Goal: Task Accomplishment & Management: Manage account settings

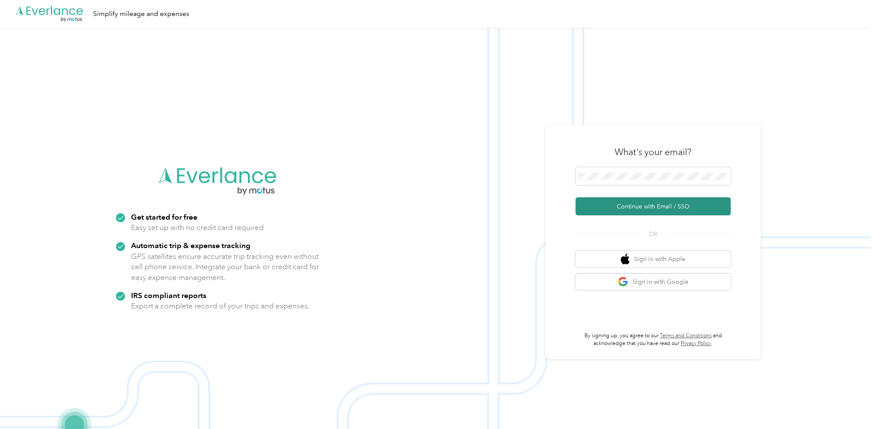
click at [636, 203] on button "Continue with Email / SSO" at bounding box center [652, 206] width 155 height 18
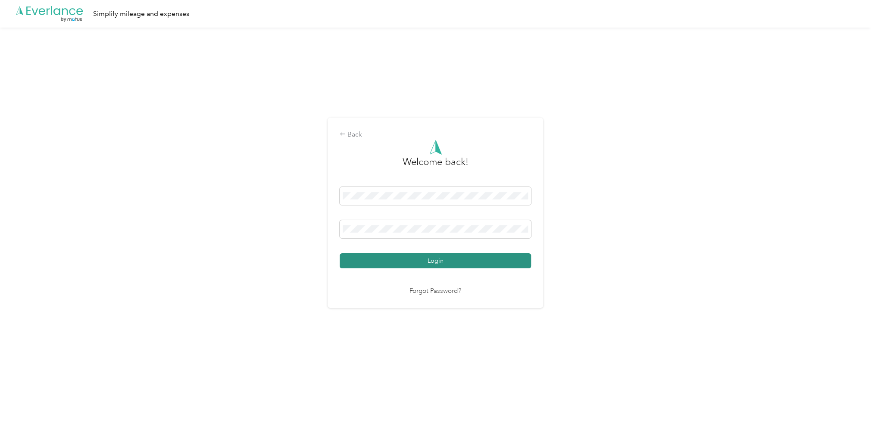
click at [426, 257] on button "Login" at bounding box center [435, 260] width 191 height 15
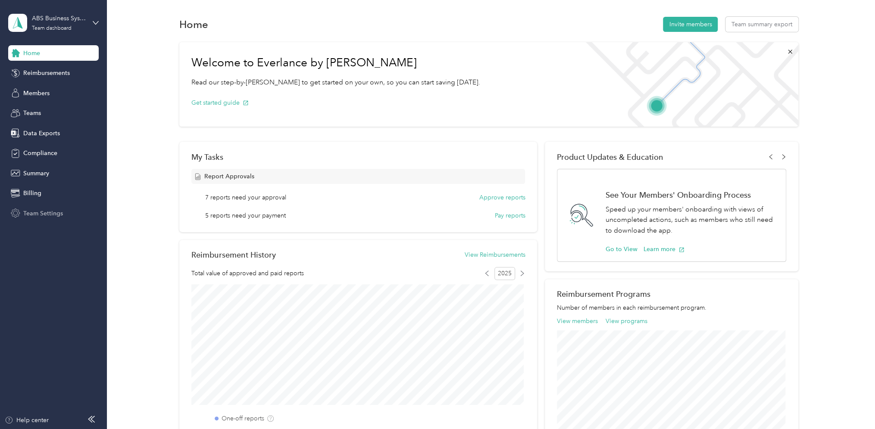
click at [34, 212] on span "Team Settings" at bounding box center [43, 213] width 40 height 9
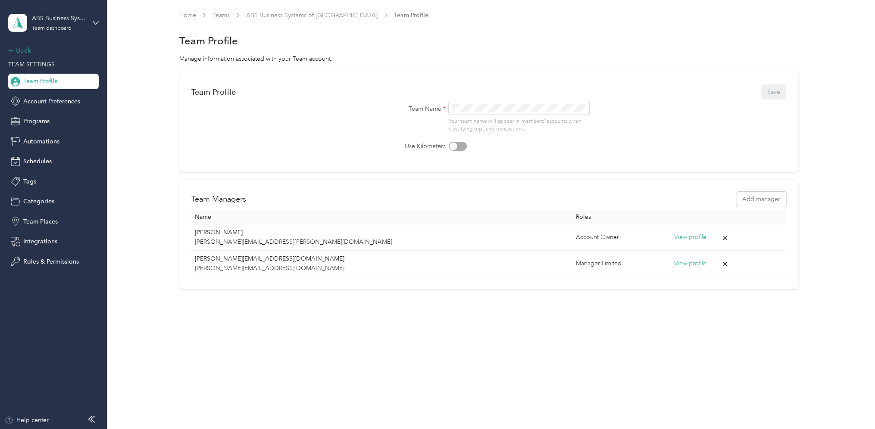
click at [17, 50] on div "Back" at bounding box center [51, 50] width 86 height 10
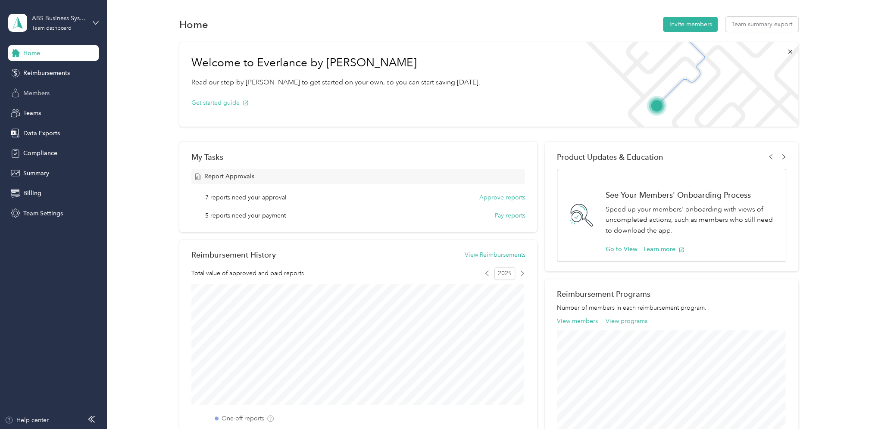
click at [32, 91] on span "Members" at bounding box center [36, 93] width 26 height 9
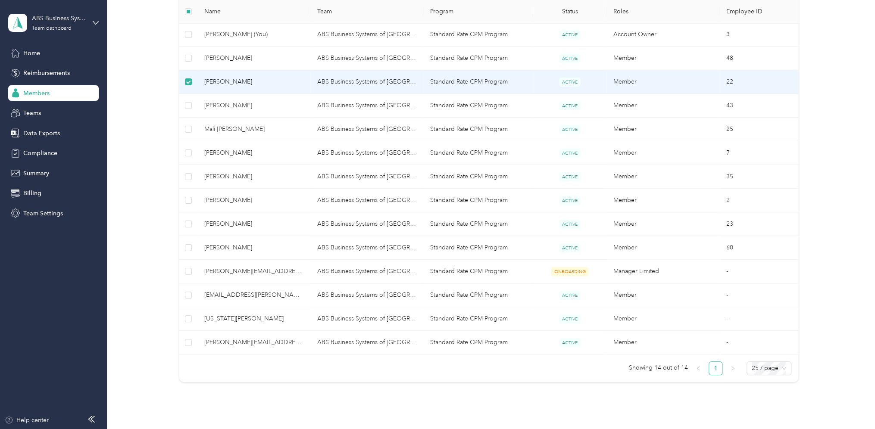
scroll to position [215, 0]
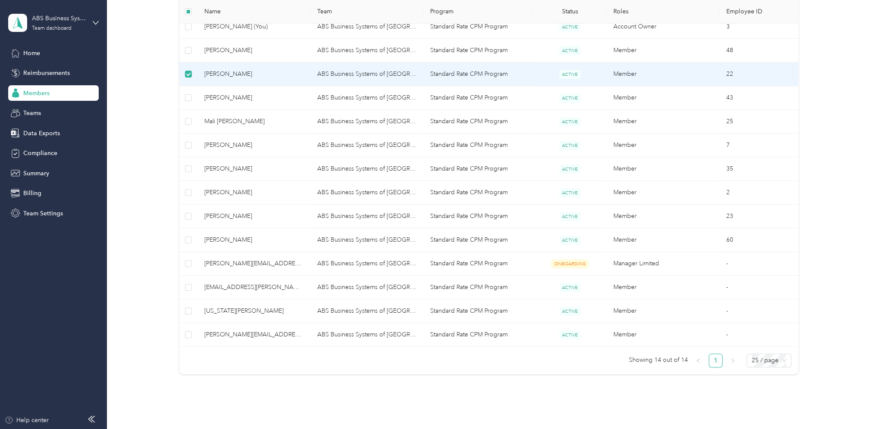
click at [221, 73] on span "[PERSON_NAME]" at bounding box center [253, 73] width 99 height 9
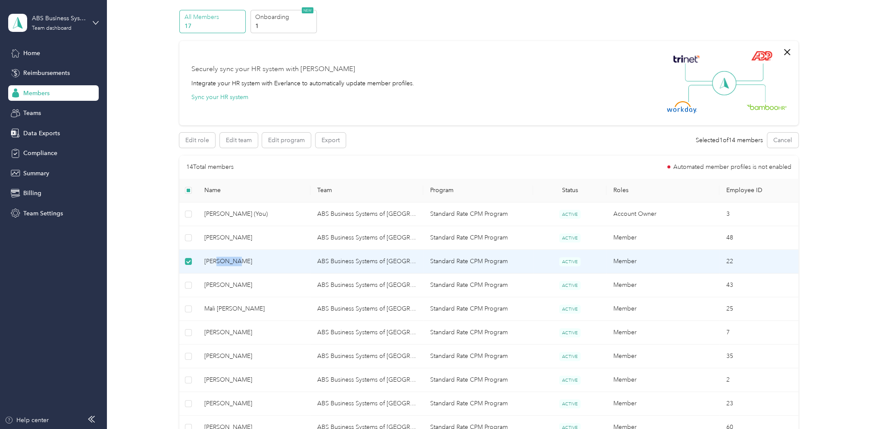
scroll to position [43, 0]
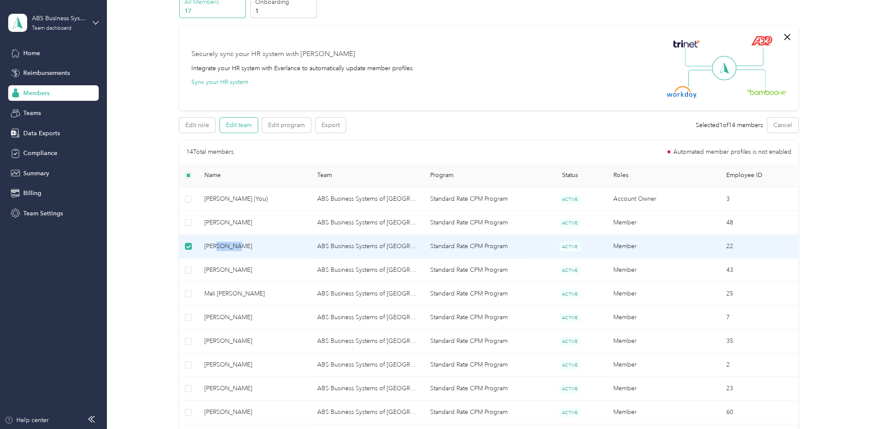
click at [240, 128] on button "Edit team" at bounding box center [239, 125] width 38 height 15
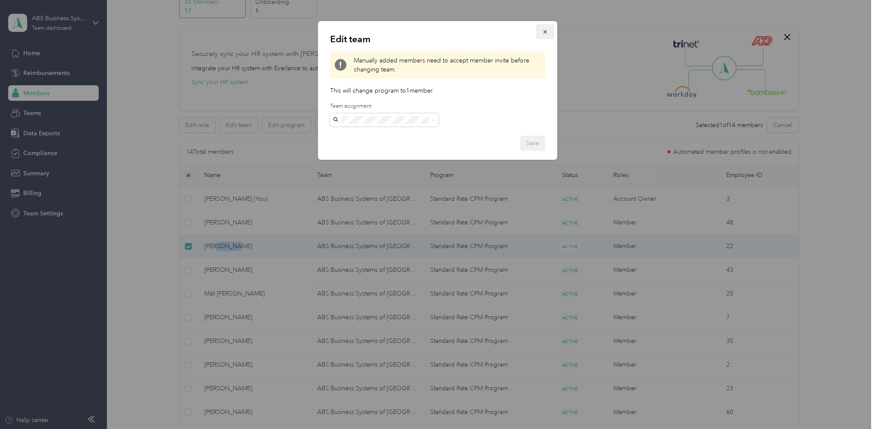
click at [544, 32] on icon "button" at bounding box center [545, 32] width 6 height 6
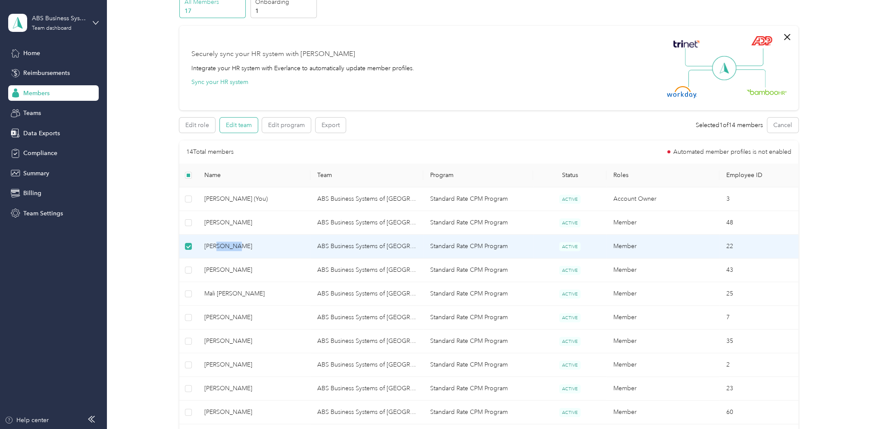
click at [237, 128] on button "Edit team" at bounding box center [239, 125] width 38 height 15
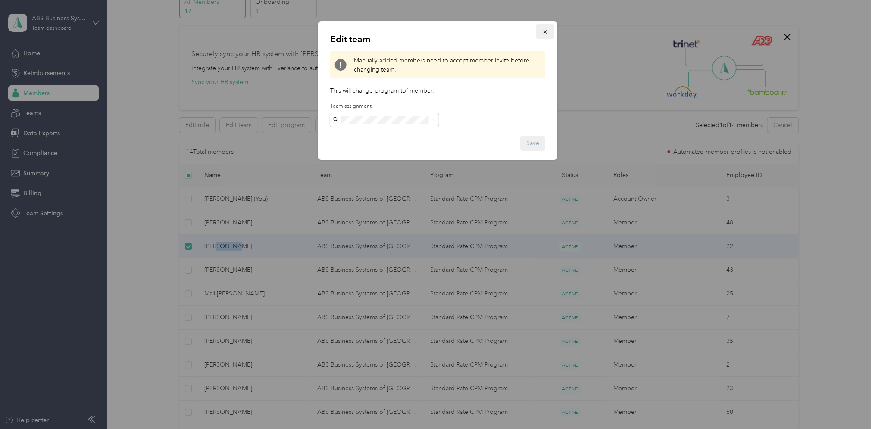
click at [543, 30] on icon "button" at bounding box center [545, 32] width 6 height 6
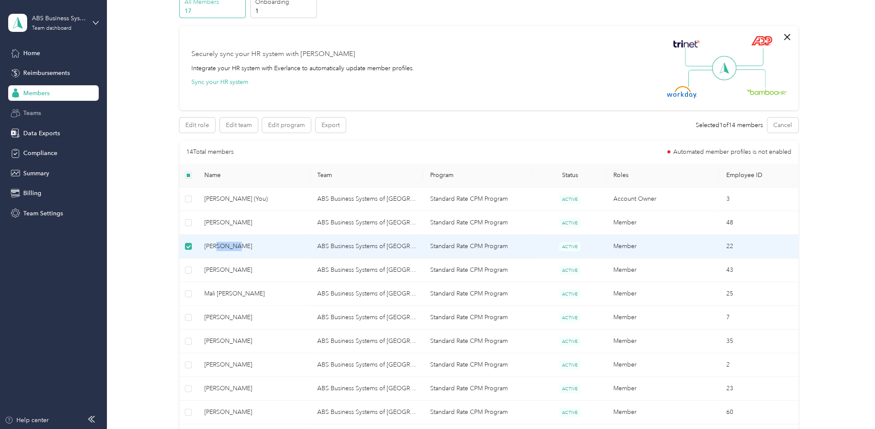
click at [31, 115] on span "Teams" at bounding box center [32, 113] width 18 height 9
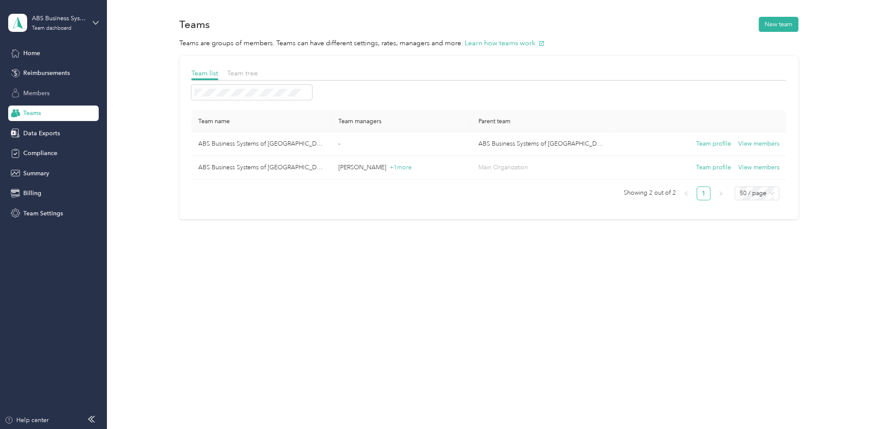
click at [38, 93] on span "Members" at bounding box center [36, 93] width 26 height 9
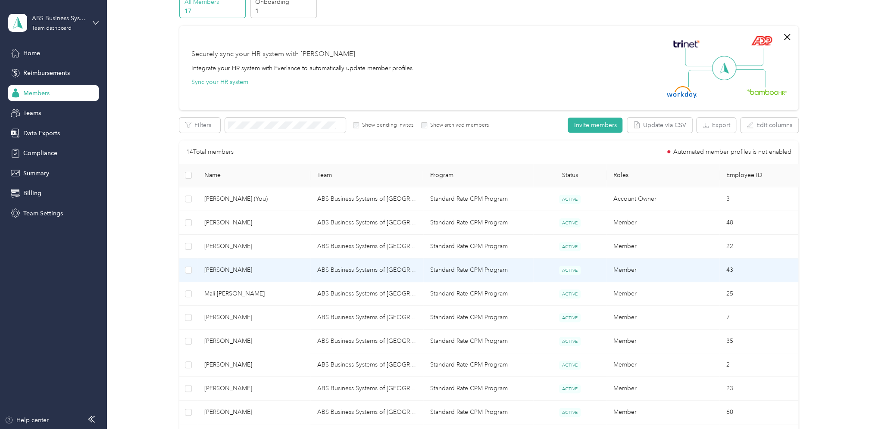
scroll to position [86, 0]
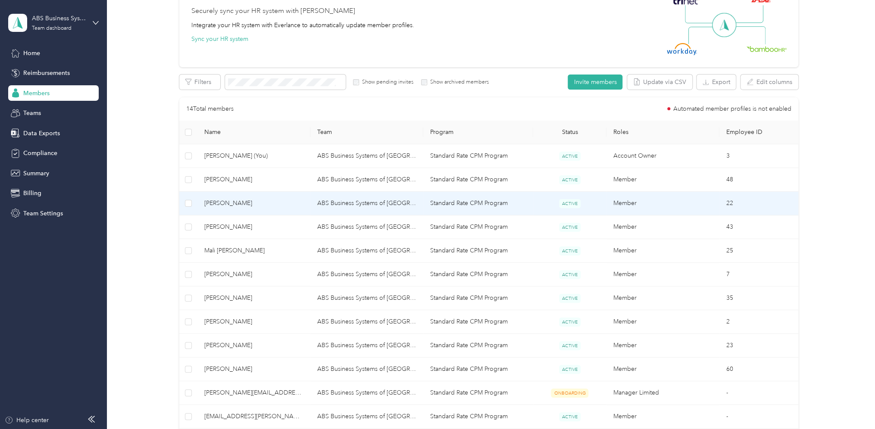
click at [217, 203] on span "[PERSON_NAME]" at bounding box center [253, 203] width 99 height 9
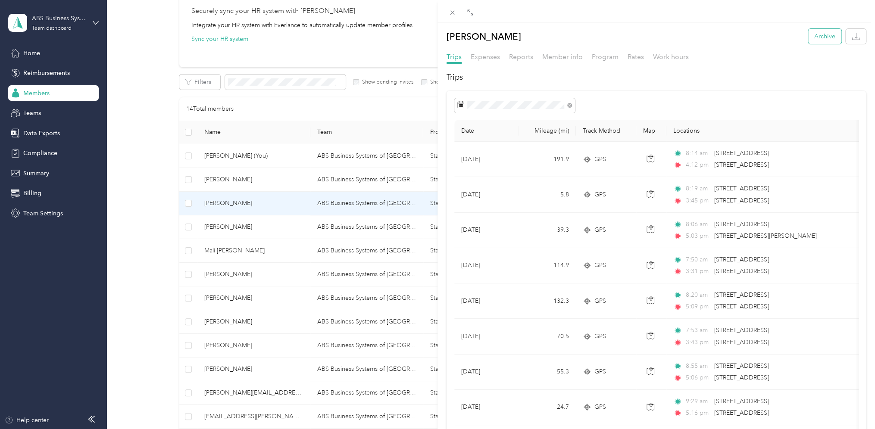
click at [817, 36] on button "Archive" at bounding box center [824, 36] width 33 height 15
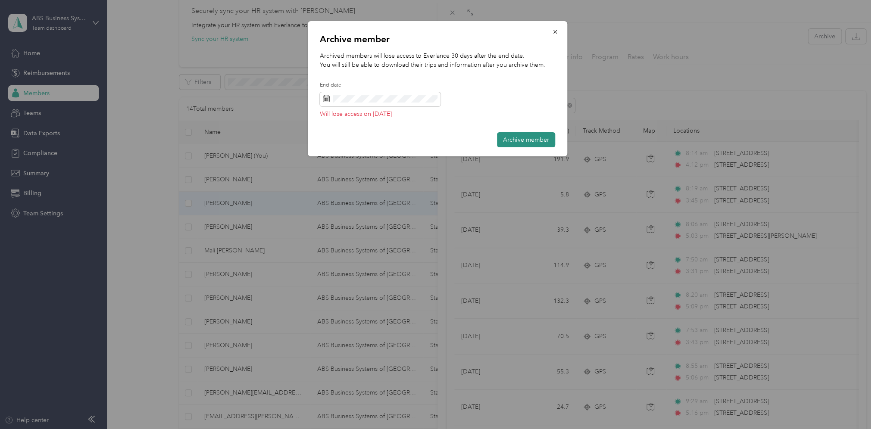
click at [529, 138] on button "Archive member" at bounding box center [526, 139] width 58 height 15
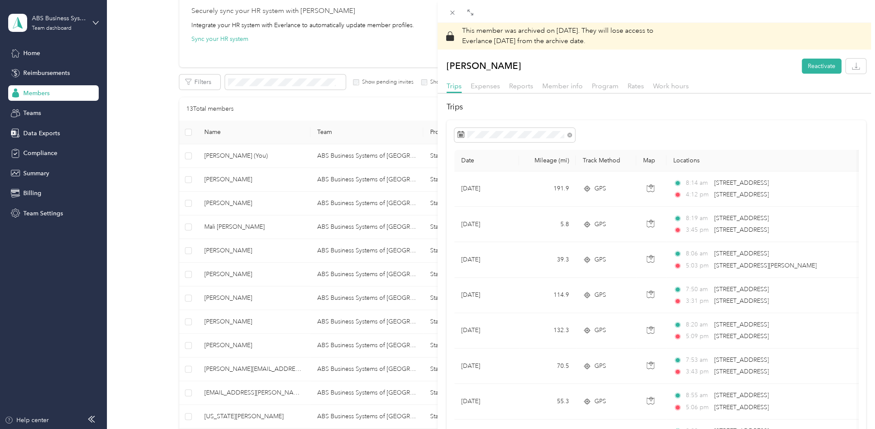
drag, startPoint x: 453, startPoint y: 13, endPoint x: 448, endPoint y: 25, distance: 13.3
click at [453, 13] on icon at bounding box center [452, 12] width 7 height 7
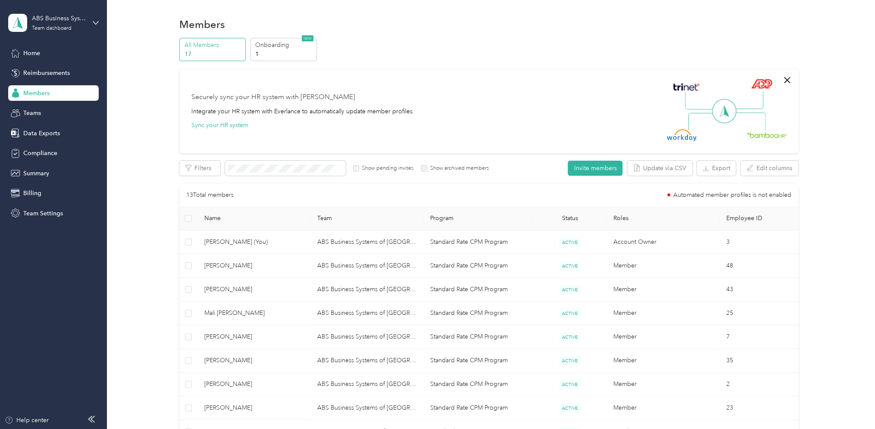
click at [193, 53] on p "17" at bounding box center [213, 54] width 59 height 9
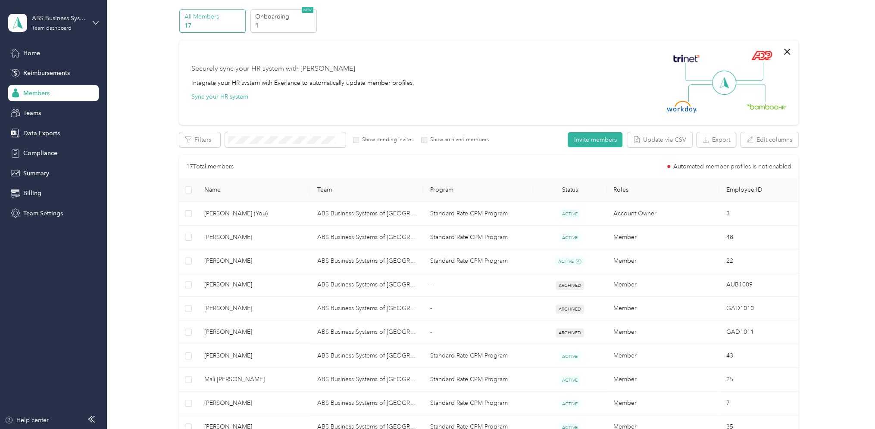
scroll to position [43, 0]
